Goal: Task Accomplishment & Management: Manage account settings

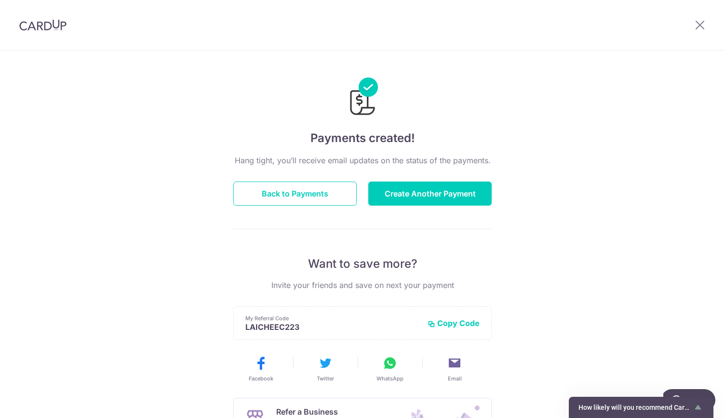
click at [43, 31] on div at bounding box center [43, 25] width 86 height 50
click at [42, 27] on img at bounding box center [42, 25] width 47 height 12
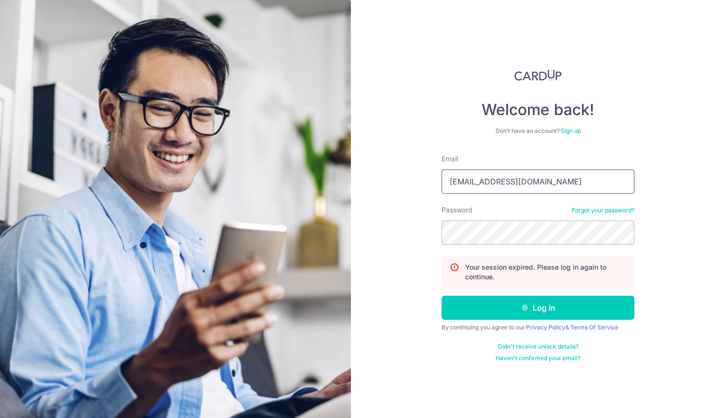
click at [495, 183] on input "[EMAIL_ADDRESS][DOMAIN_NAME]" at bounding box center [537, 182] width 193 height 24
drag, startPoint x: 494, startPoint y: 182, endPoint x: 374, endPoint y: 182, distance: 120.0
click at [374, 182] on div "Welcome back! Don’t have an account? Sign up Email [EMAIL_ADDRESS][DOMAIN_NAME]…" at bounding box center [538, 209] width 374 height 418
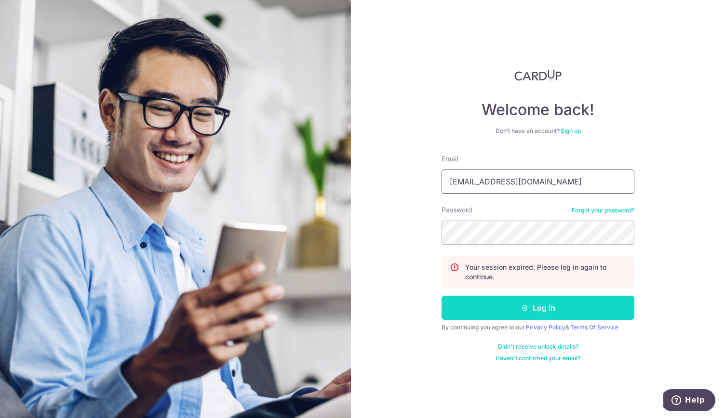
type input "[EMAIL_ADDRESS][DOMAIN_NAME]"
click at [542, 307] on button "Log in" at bounding box center [537, 308] width 193 height 24
